Goal: Task Accomplishment & Management: Use online tool/utility

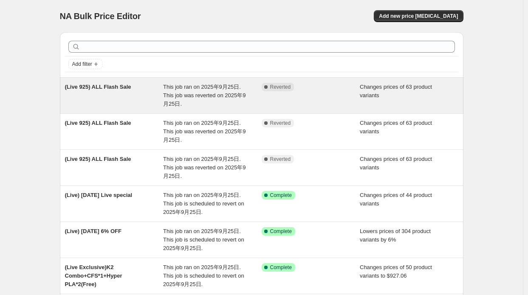
click at [137, 85] on div "(Live 925) ALL Flash Sale" at bounding box center [114, 96] width 99 height 26
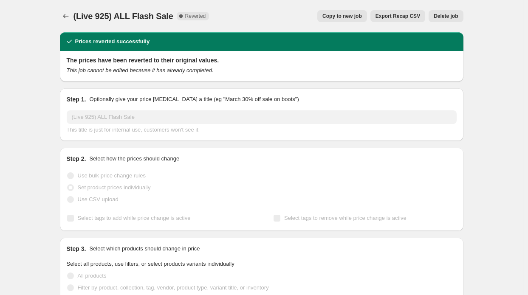
click at [334, 12] on button "Copy to new job" at bounding box center [342, 16] width 50 height 12
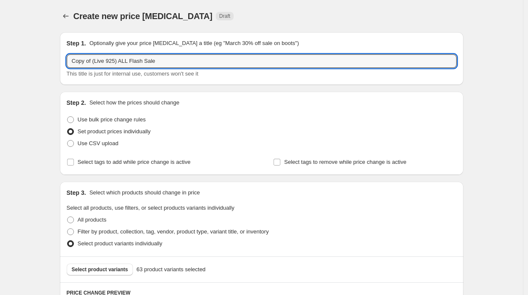
drag, startPoint x: 94, startPoint y: 62, endPoint x: 21, endPoint y: 77, distance: 73.9
type input "(Live 925) ALL Flash Sale"
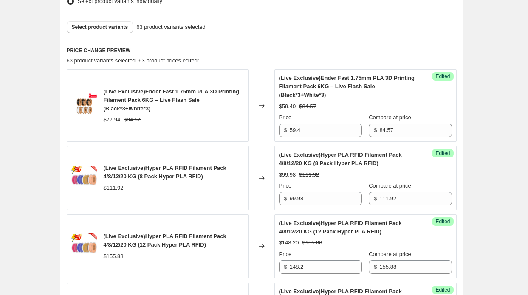
scroll to position [170, 0]
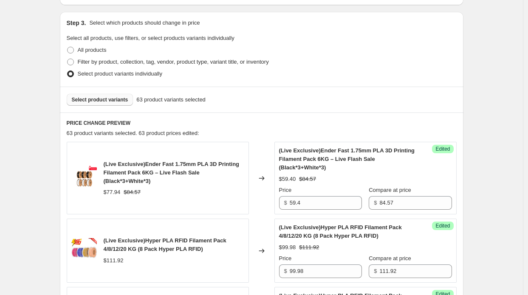
click at [96, 98] on span "Select product variants" at bounding box center [100, 99] width 57 height 7
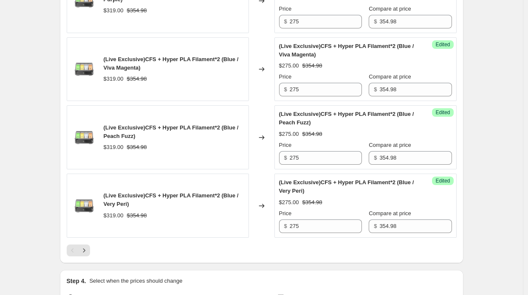
scroll to position [1539, 0]
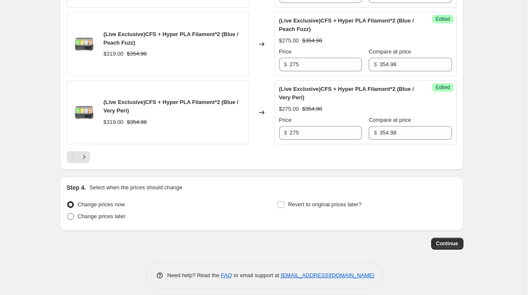
click at [102, 213] on span "Change prices later" at bounding box center [102, 216] width 48 height 6
click at [68, 213] on input "Change prices later" at bounding box center [67, 213] width 0 height 0
radio input "true"
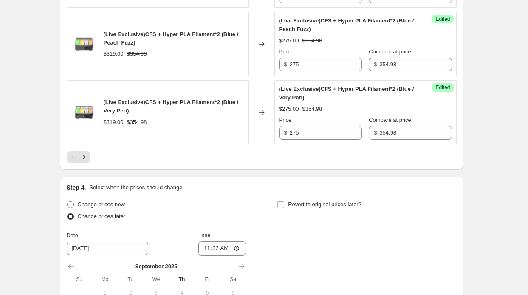
click at [104, 201] on span "Change prices now" at bounding box center [101, 204] width 47 height 6
click at [68, 201] on input "Change prices now" at bounding box center [67, 201] width 0 height 0
radio input "true"
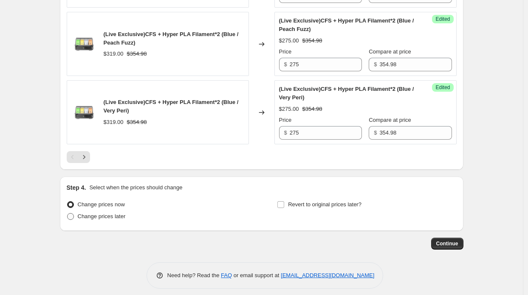
click at [109, 213] on span "Change prices later" at bounding box center [102, 216] width 48 height 6
click at [68, 213] on input "Change prices later" at bounding box center [67, 213] width 0 height 0
radio input "true"
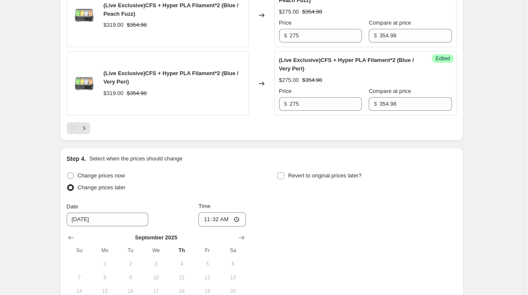
scroll to position [1581, 0]
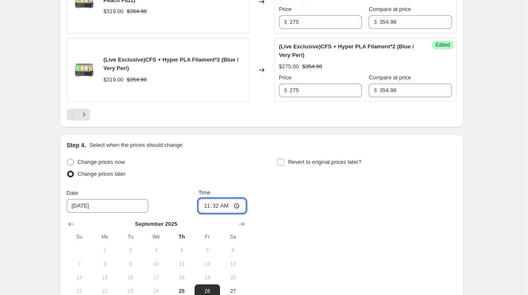
click at [228, 199] on input "11:32" at bounding box center [222, 206] width 48 height 14
click at [121, 159] on span "Change prices now" at bounding box center [101, 162] width 47 height 6
click at [68, 159] on input "Change prices now" at bounding box center [67, 159] width 0 height 0
radio input "true"
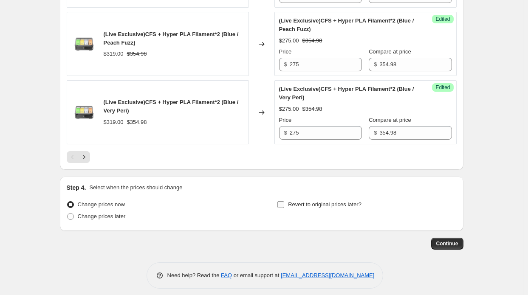
click at [331, 201] on span "Revert to original prices later?" at bounding box center [325, 204] width 74 height 6
click at [284, 201] on input "Revert to original prices later?" at bounding box center [281, 204] width 7 height 7
checkbox input "true"
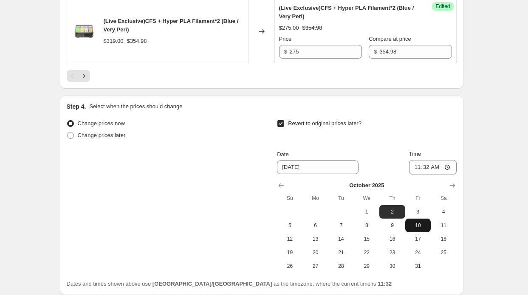
scroll to position [1624, 0]
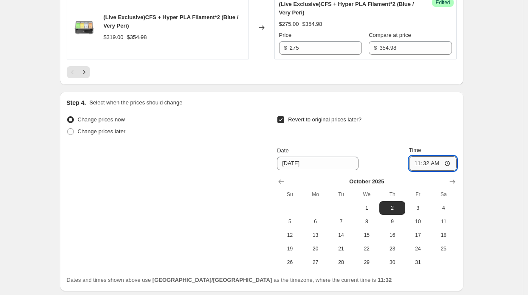
click at [438, 159] on input "11:32" at bounding box center [433, 163] width 48 height 14
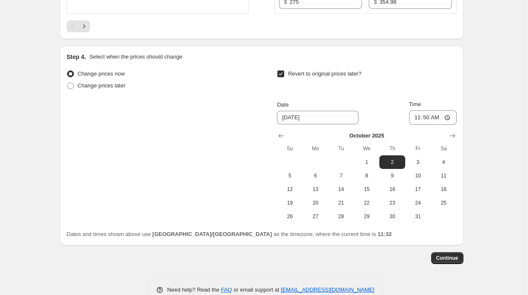
scroll to position [1684, 0]
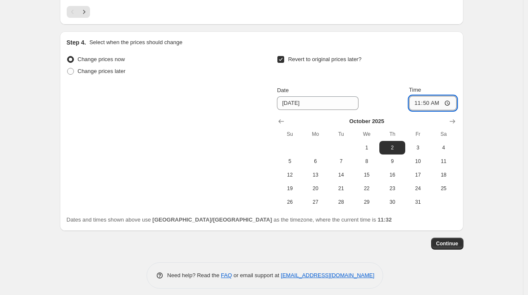
click at [439, 96] on input "11:50" at bounding box center [433, 103] width 48 height 14
type input "11:55"
click at [438, 239] on button "Continue" at bounding box center [447, 244] width 32 height 12
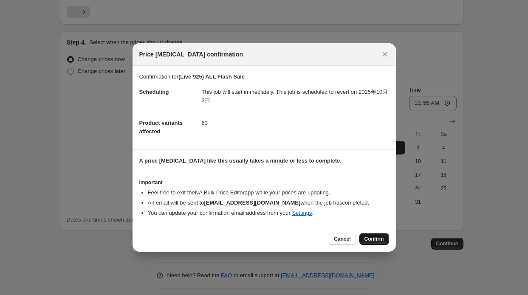
click at [364, 233] on button "Confirm" at bounding box center [375, 239] width 30 height 12
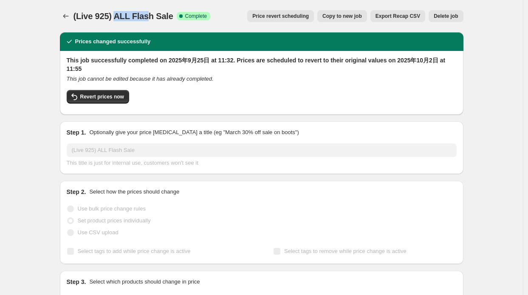
drag, startPoint x: 116, startPoint y: 15, endPoint x: 147, endPoint y: 15, distance: 31.5
click at [147, 15] on span "(Live 925) ALL Flash Sale" at bounding box center [124, 15] width 100 height 9
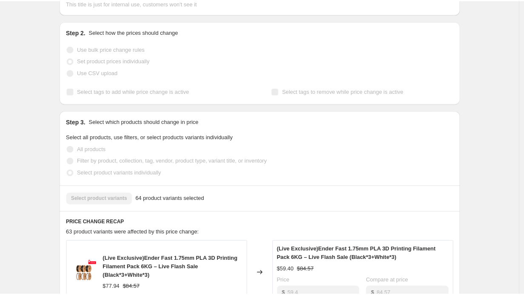
scroll to position [130, 0]
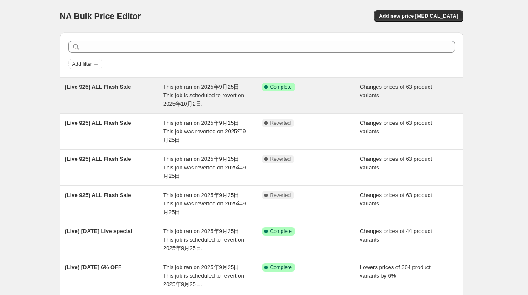
click at [199, 94] on span "This job ran on 2025年9月25日. This job is scheduled to revert on 2025年10月2日." at bounding box center [203, 95] width 81 height 23
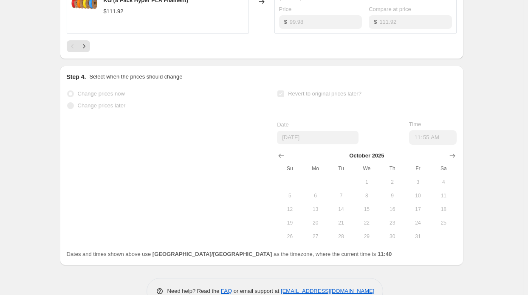
scroll to position [725, 0]
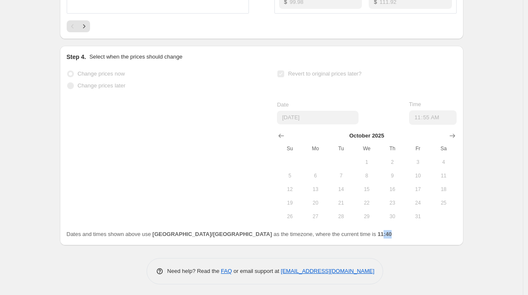
drag, startPoint x: 314, startPoint y: 237, endPoint x: 300, endPoint y: 234, distance: 13.4
click at [300, 234] on div "Dates and times shown above use Asia/Shanghai as the timezone, where the curren…" at bounding box center [262, 234] width 390 height 9
click at [378, 234] on b "11:40" at bounding box center [385, 234] width 14 height 6
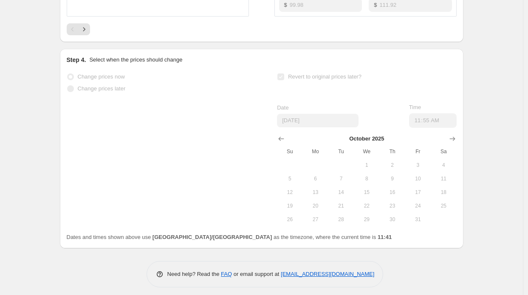
scroll to position [723, 0]
drag, startPoint x: 124, startPoint y: 238, endPoint x: 164, endPoint y: 237, distance: 40.4
click at [164, 237] on span "Dates and times shown above use Asia/Shanghai as the timezone, where the curren…" at bounding box center [230, 237] width 326 height 6
click at [165, 237] on b "[GEOGRAPHIC_DATA]/[GEOGRAPHIC_DATA]" at bounding box center [212, 237] width 119 height 6
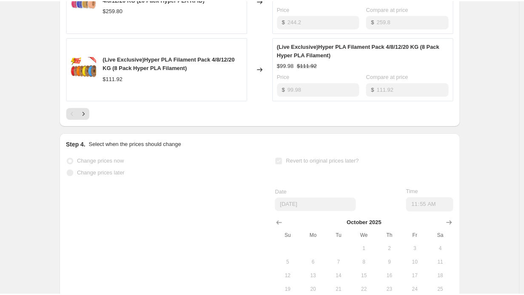
scroll to position [725, 0]
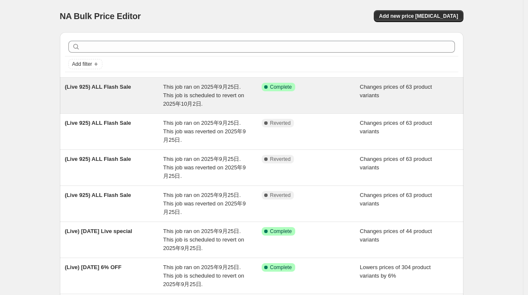
click at [141, 88] on div "(Live 925) ALL Flash Sale" at bounding box center [114, 96] width 99 height 26
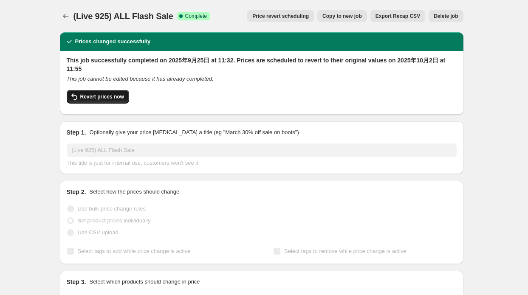
click at [106, 93] on button "Revert prices now" at bounding box center [98, 97] width 62 height 14
checkbox input "false"
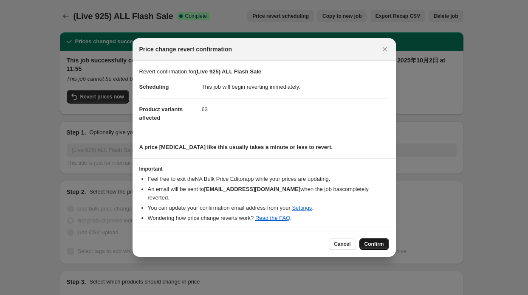
click at [369, 241] on span "Confirm" at bounding box center [375, 244] width 20 height 7
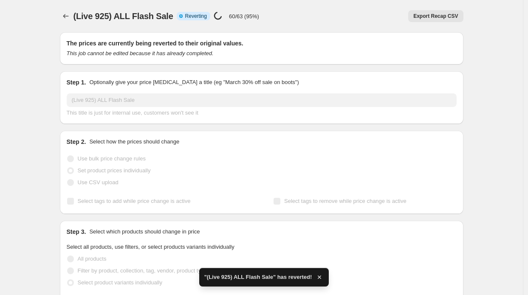
checkbox input "true"
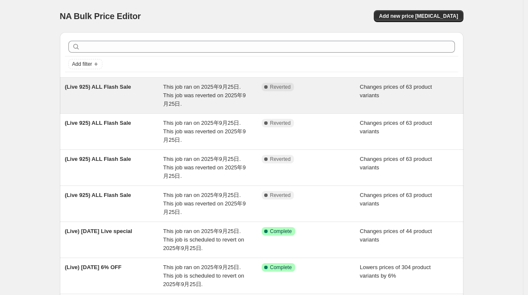
click at [139, 89] on div "(Live 925) ALL Flash Sale" at bounding box center [114, 96] width 99 height 26
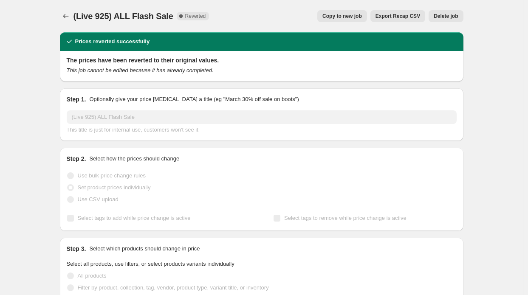
click at [336, 12] on button "Copy to new job" at bounding box center [342, 16] width 50 height 12
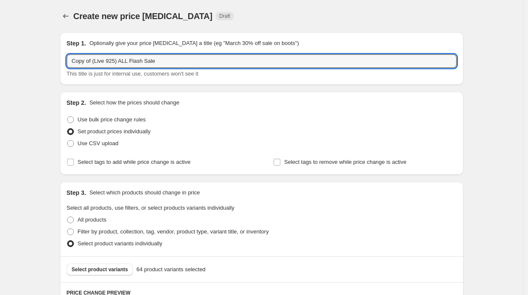
drag, startPoint x: 94, startPoint y: 61, endPoint x: 41, endPoint y: 48, distance: 55.3
type input "(Live 925) ALL Flash Sale"
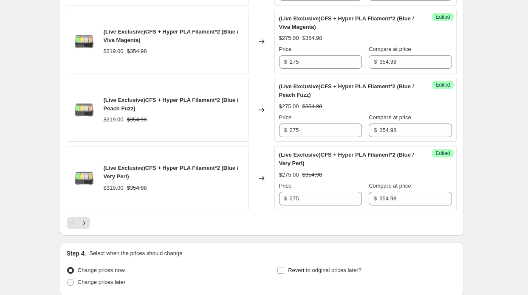
scroll to position [1539, 0]
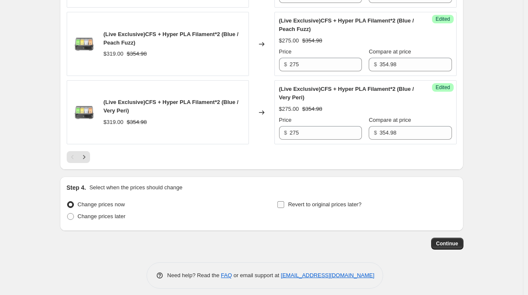
click at [288, 199] on label "Revert to original prices later?" at bounding box center [319, 205] width 85 height 12
click at [284, 201] on input "Revert to original prices later?" at bounding box center [281, 204] width 7 height 7
checkbox input "true"
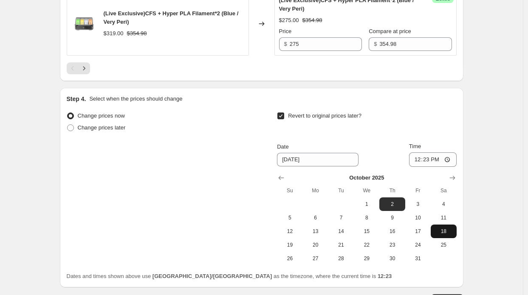
scroll to position [1666, 0]
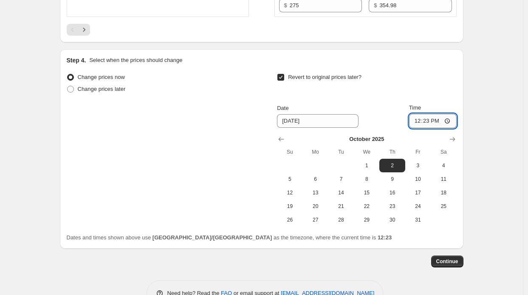
click at [439, 114] on input "12:23" at bounding box center [433, 121] width 48 height 14
click at [284, 137] on icon "Show previous month, September 2025" at bounding box center [282, 139] width 6 height 4
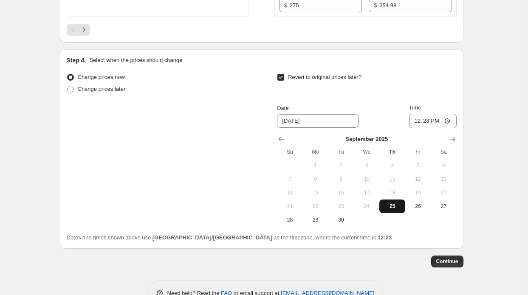
click at [391, 203] on span "25" at bounding box center [392, 206] width 19 height 7
type input "[DATE]"
click at [437, 115] on input "12:23" at bounding box center [433, 121] width 48 height 14
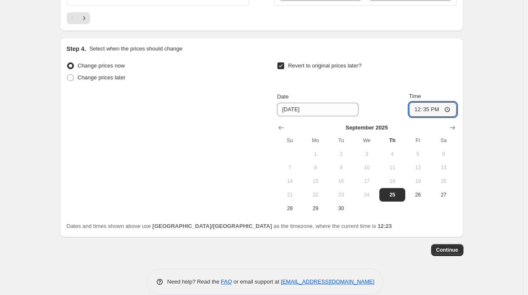
scroll to position [1684, 0]
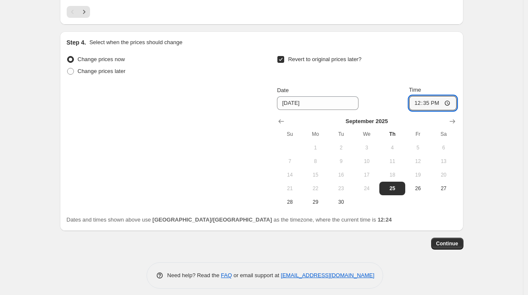
click at [438, 96] on input "12:35" at bounding box center [433, 103] width 48 height 14
type input "12:40"
click at [451, 241] on span "Continue" at bounding box center [447, 244] width 22 height 7
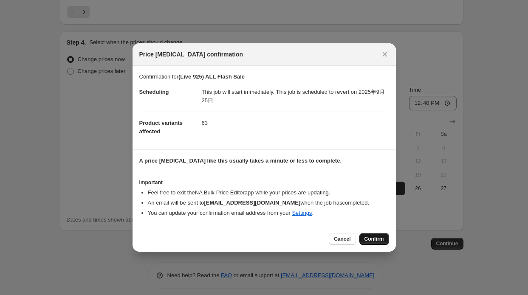
click at [380, 243] on button "Confirm" at bounding box center [375, 239] width 30 height 12
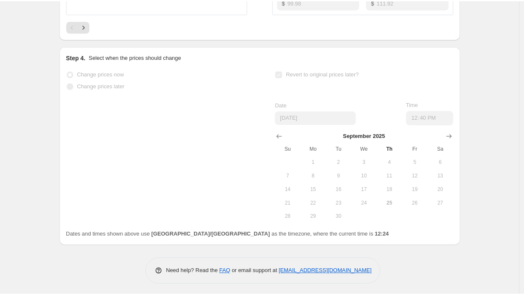
scroll to position [725, 0]
